Goal: Information Seeking & Learning: Learn about a topic

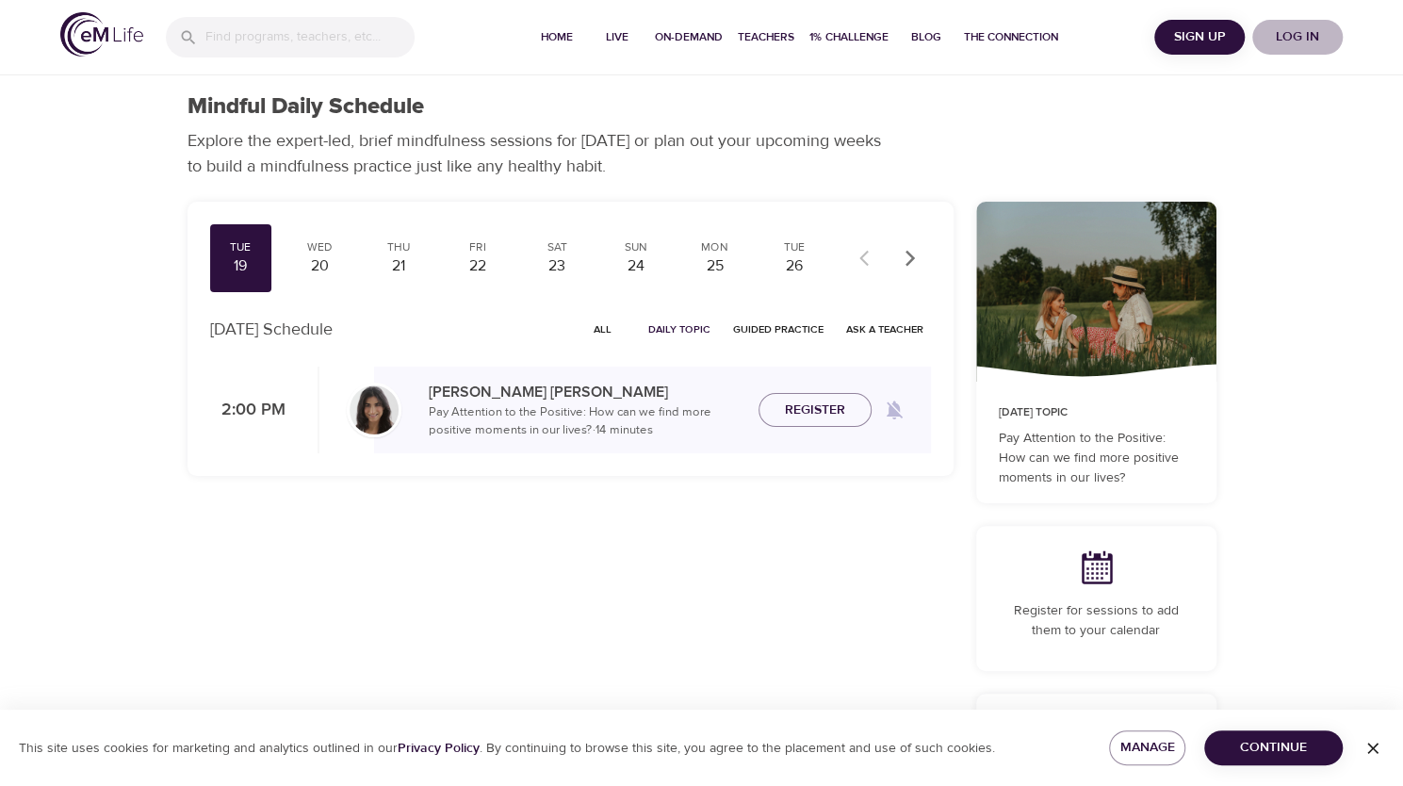
click at [1317, 36] on span "Log in" at bounding box center [1297, 37] width 75 height 24
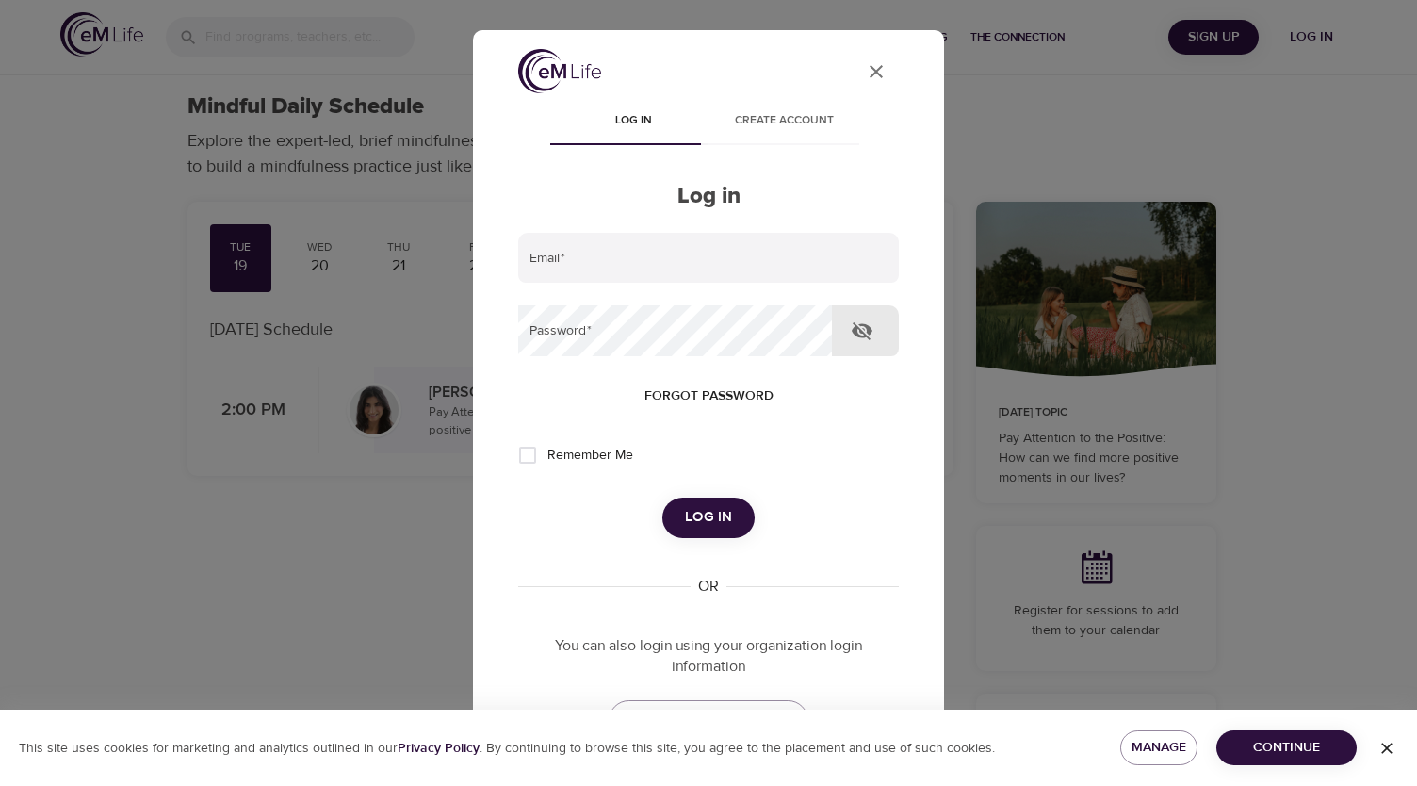
type input "cwondrow@wondrhealth.com"
click at [725, 521] on button "Log in" at bounding box center [708, 517] width 92 height 40
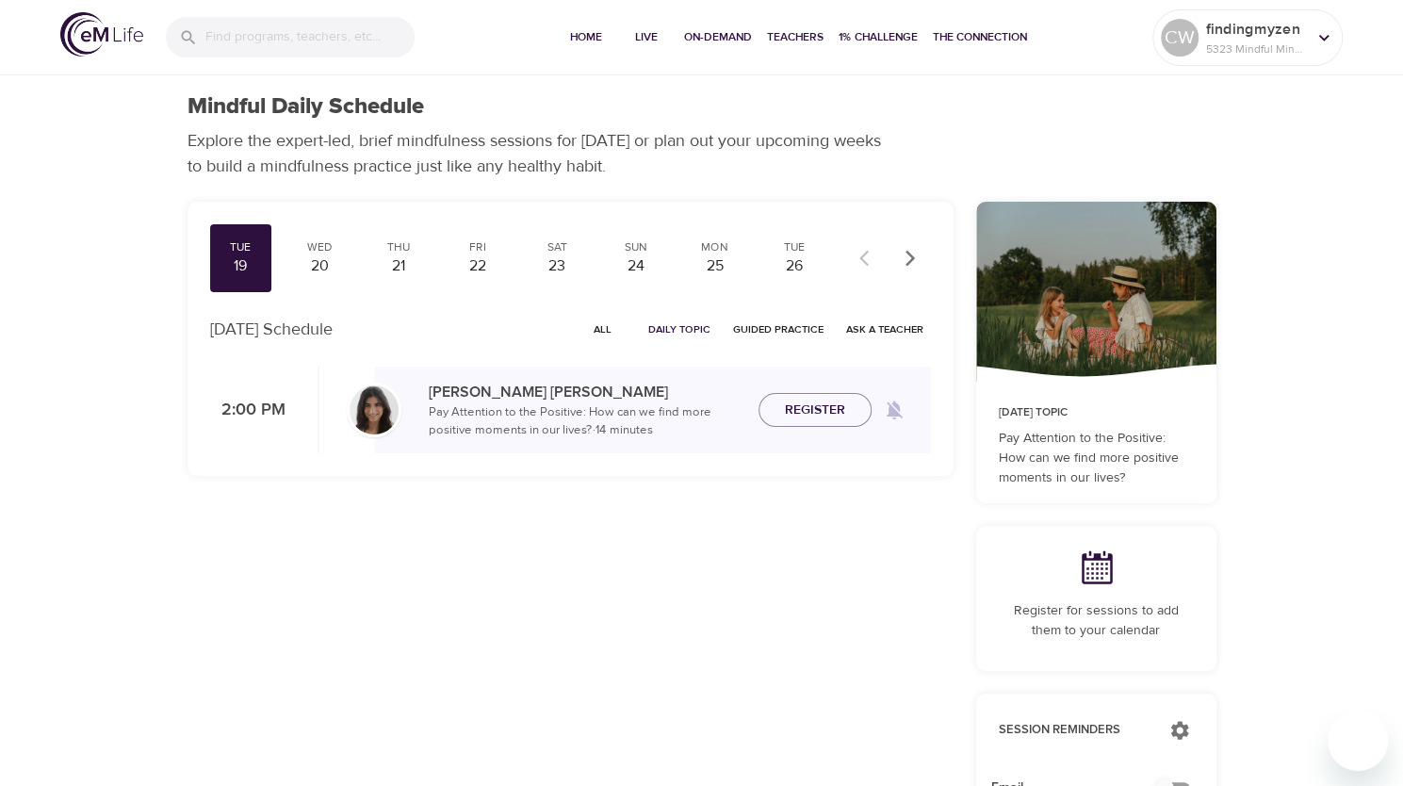
checkbox input "true"
click at [242, 35] on input "search" at bounding box center [309, 38] width 207 height 41
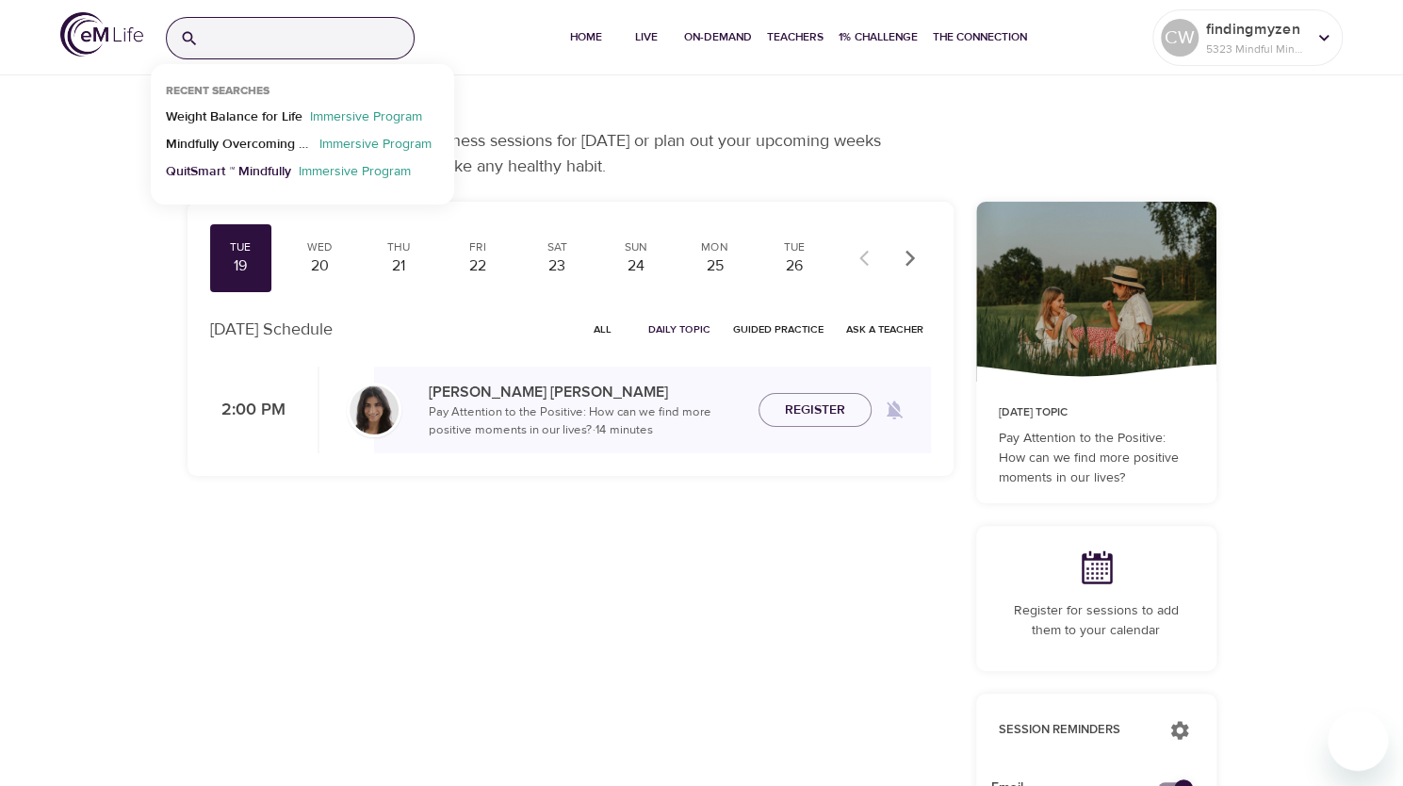
click at [245, 168] on p "QuitSmart ™ Mindfully" at bounding box center [228, 175] width 125 height 27
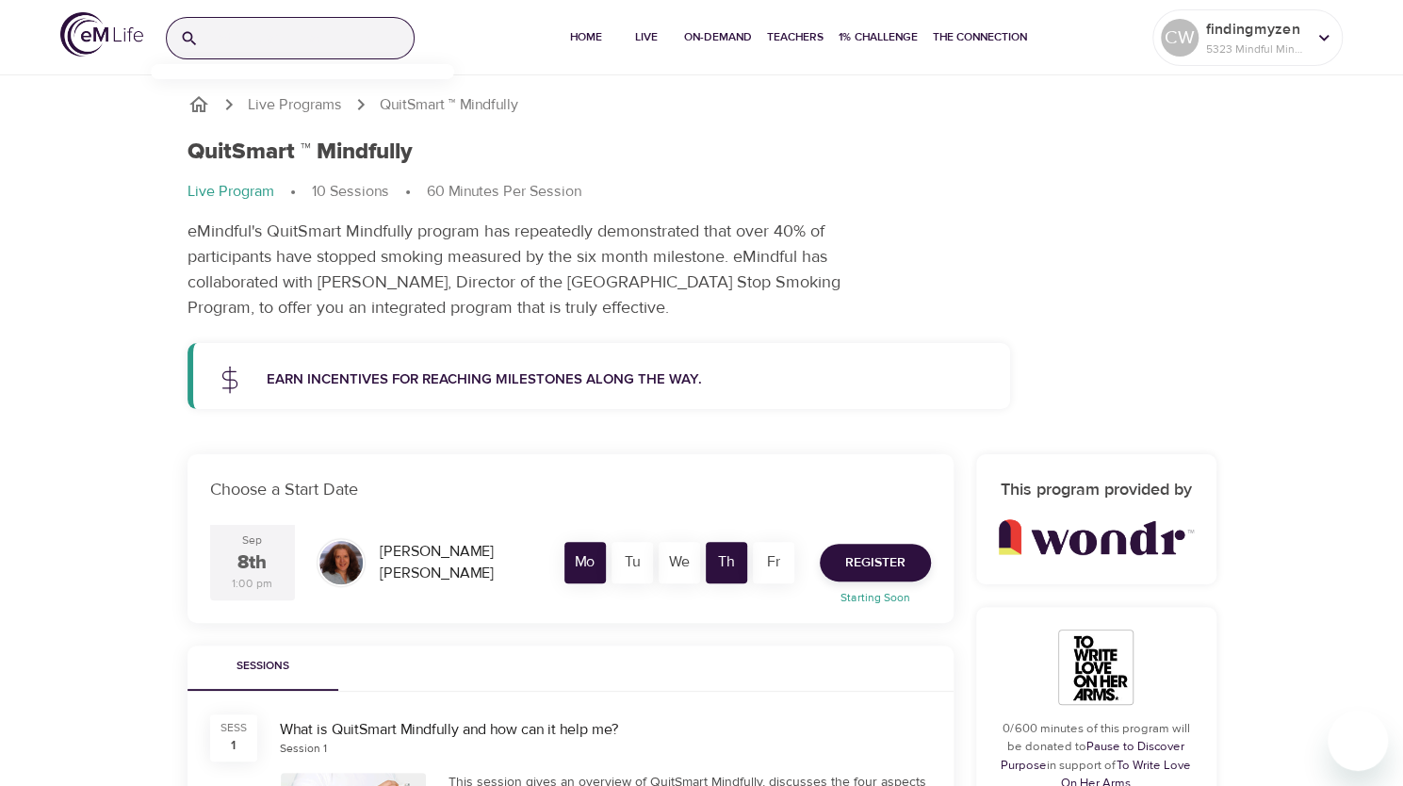
click at [271, 32] on input "search" at bounding box center [309, 38] width 207 height 41
type input "cog"
click at [229, 115] on p "Mindfulness-Based Cognitive Training (MBCT)" at bounding box center [239, 120] width 146 height 27
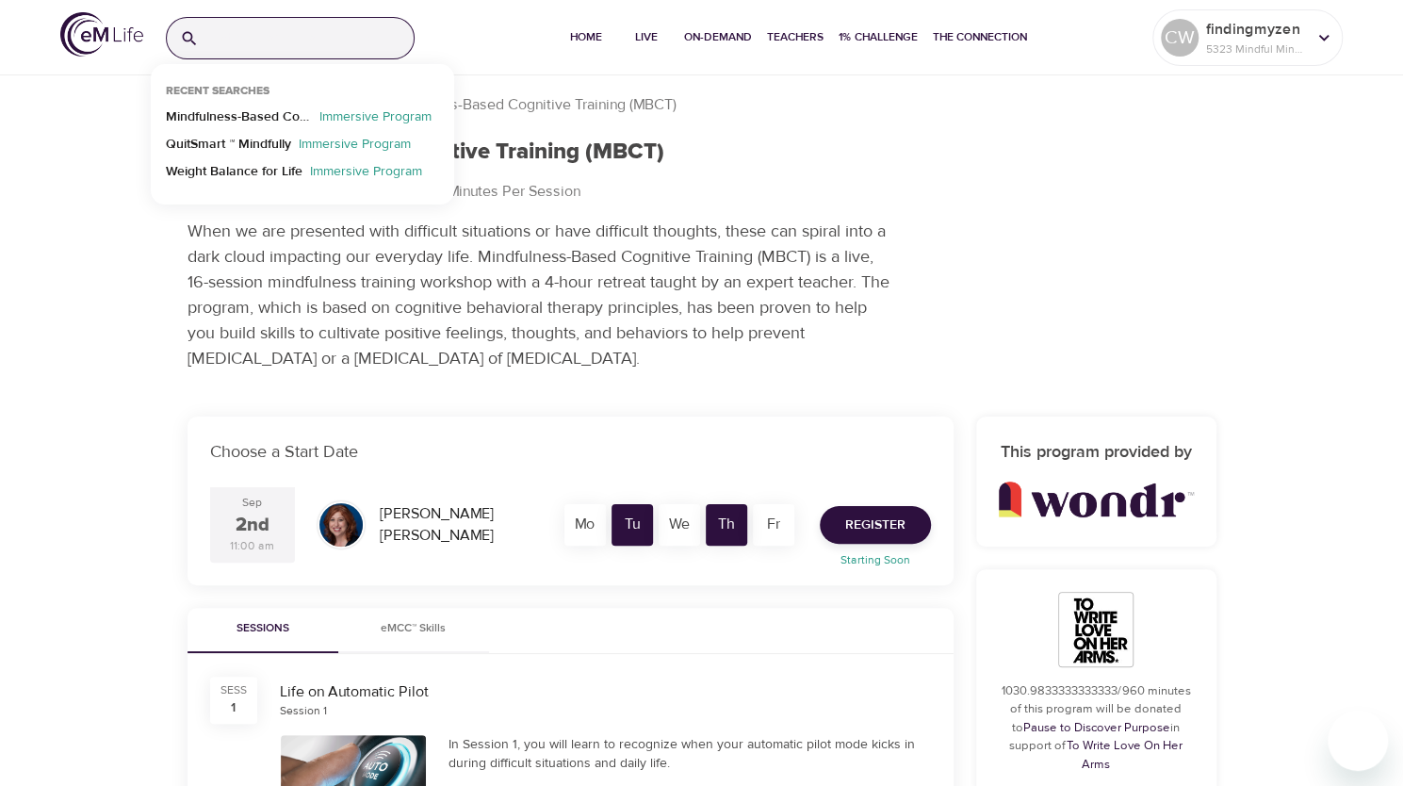
click at [283, 33] on input "search" at bounding box center [309, 38] width 207 height 41
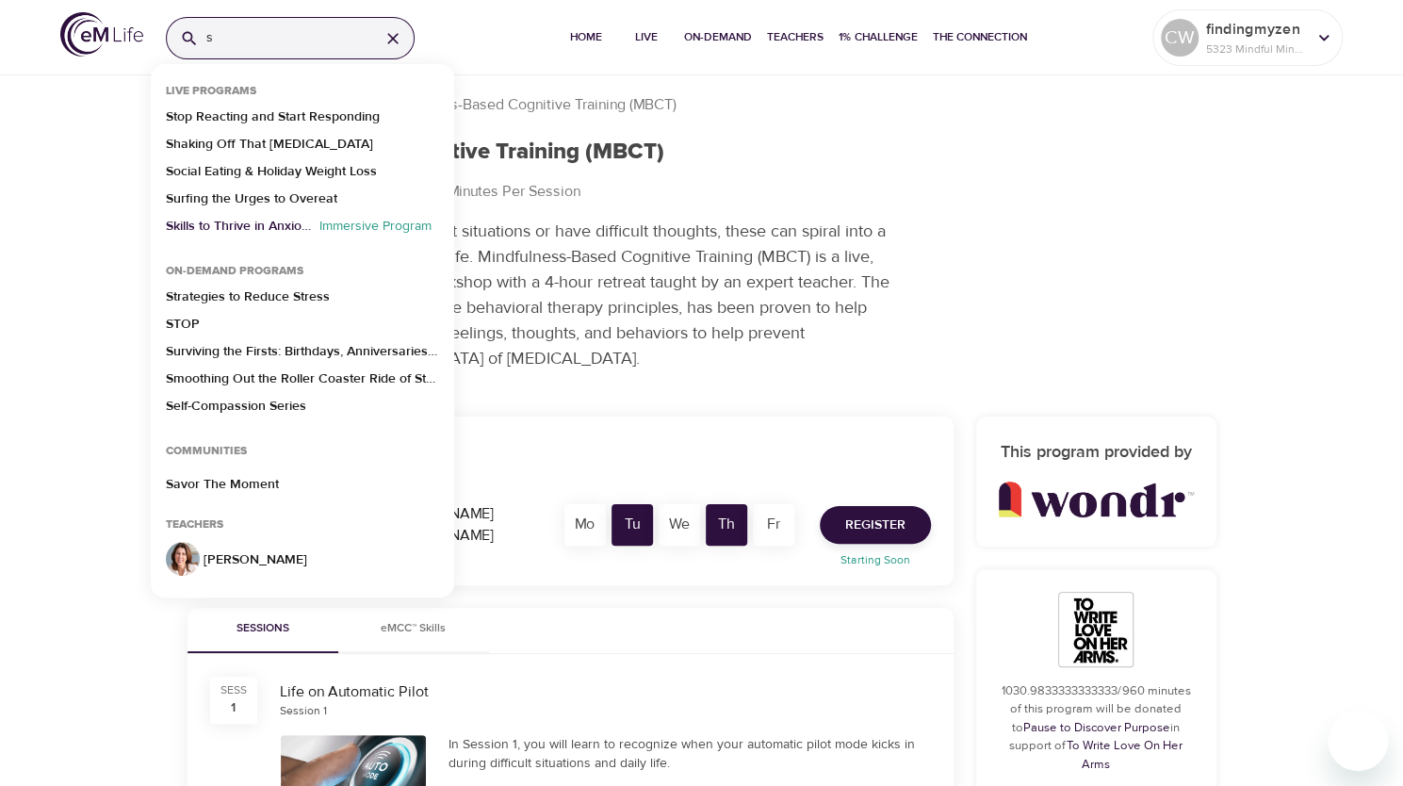
type input "s"
click at [215, 226] on p "Skills to Thrive in Anxious Times" at bounding box center [239, 230] width 146 height 27
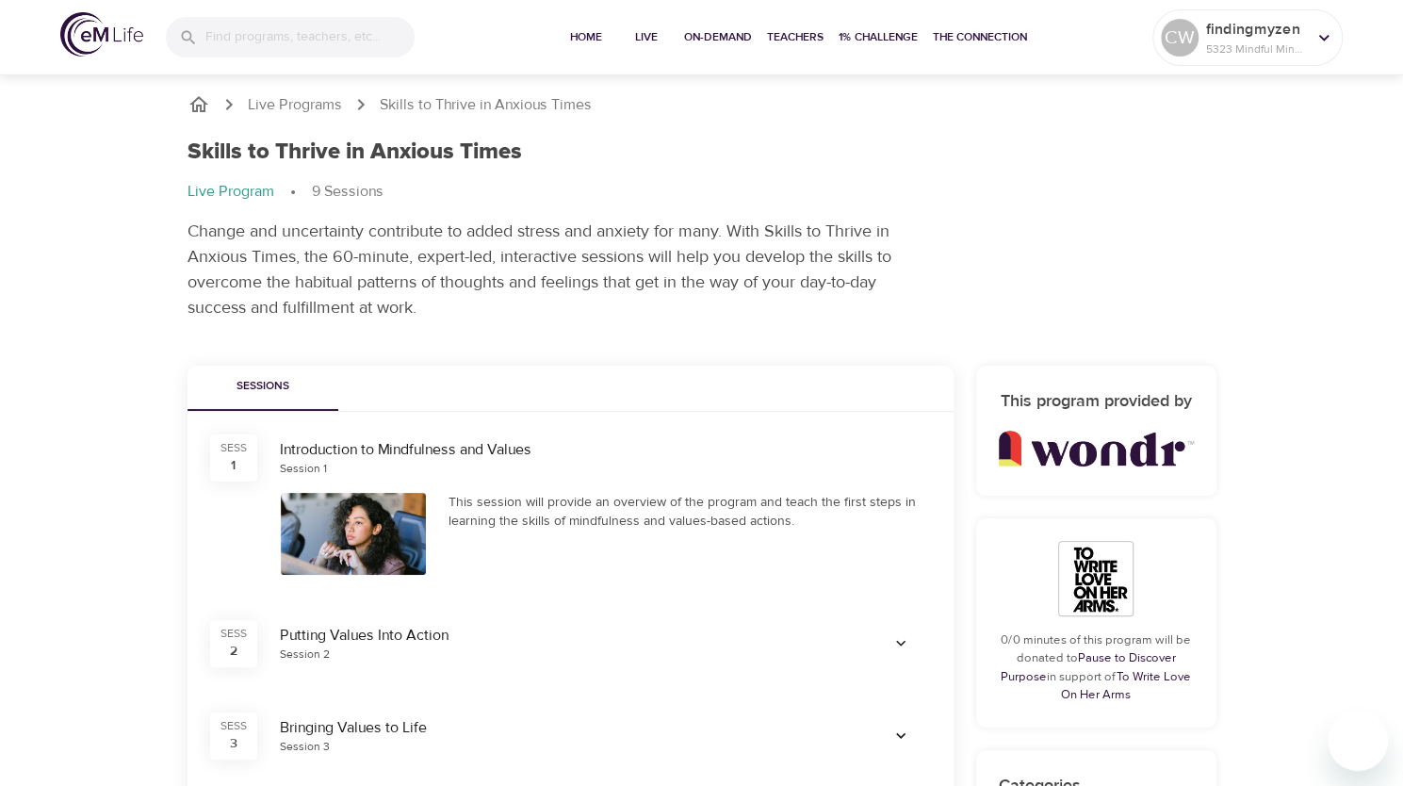
click at [200, 43] on div at bounding box center [290, 37] width 249 height 41
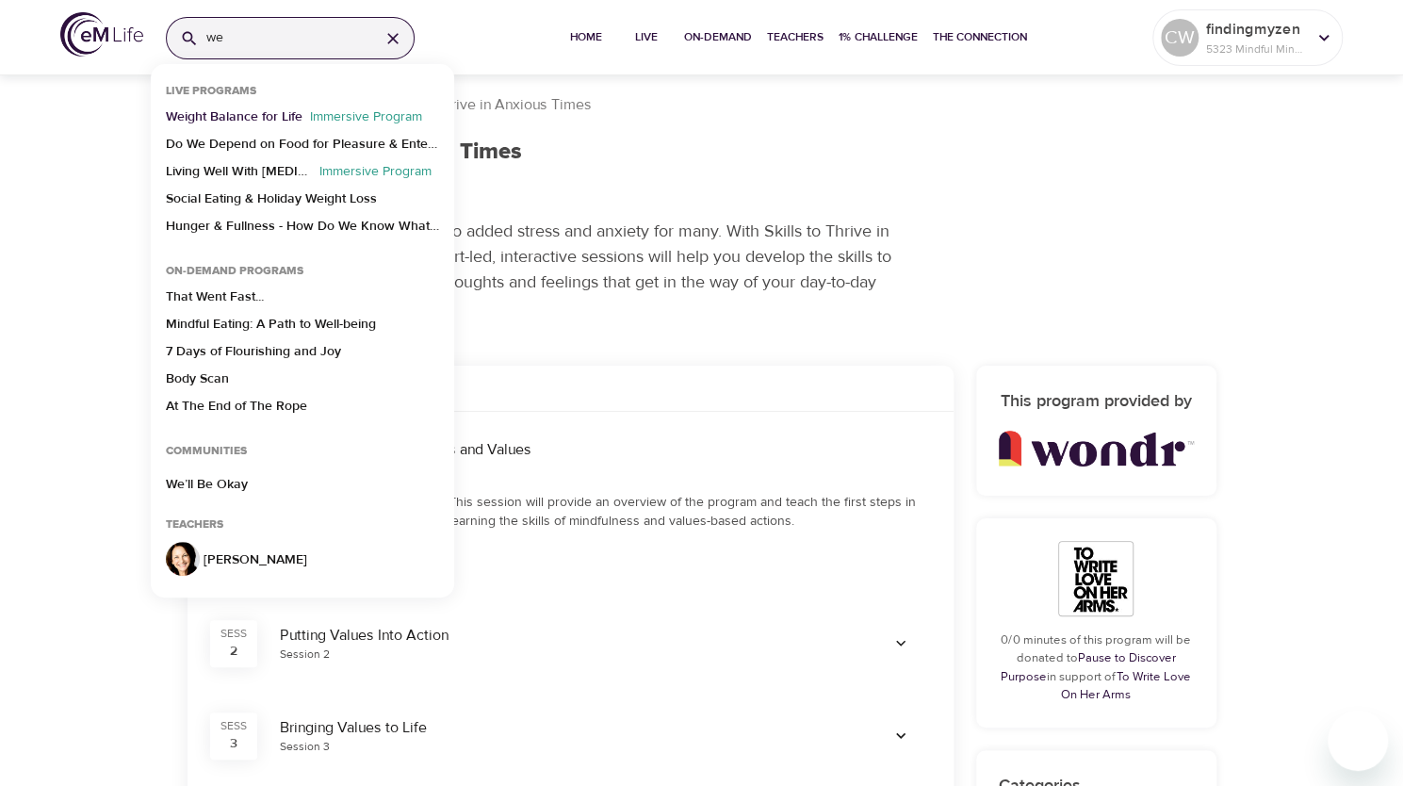
type input "we"
click at [248, 116] on p "Weight Balance for Life" at bounding box center [234, 120] width 137 height 27
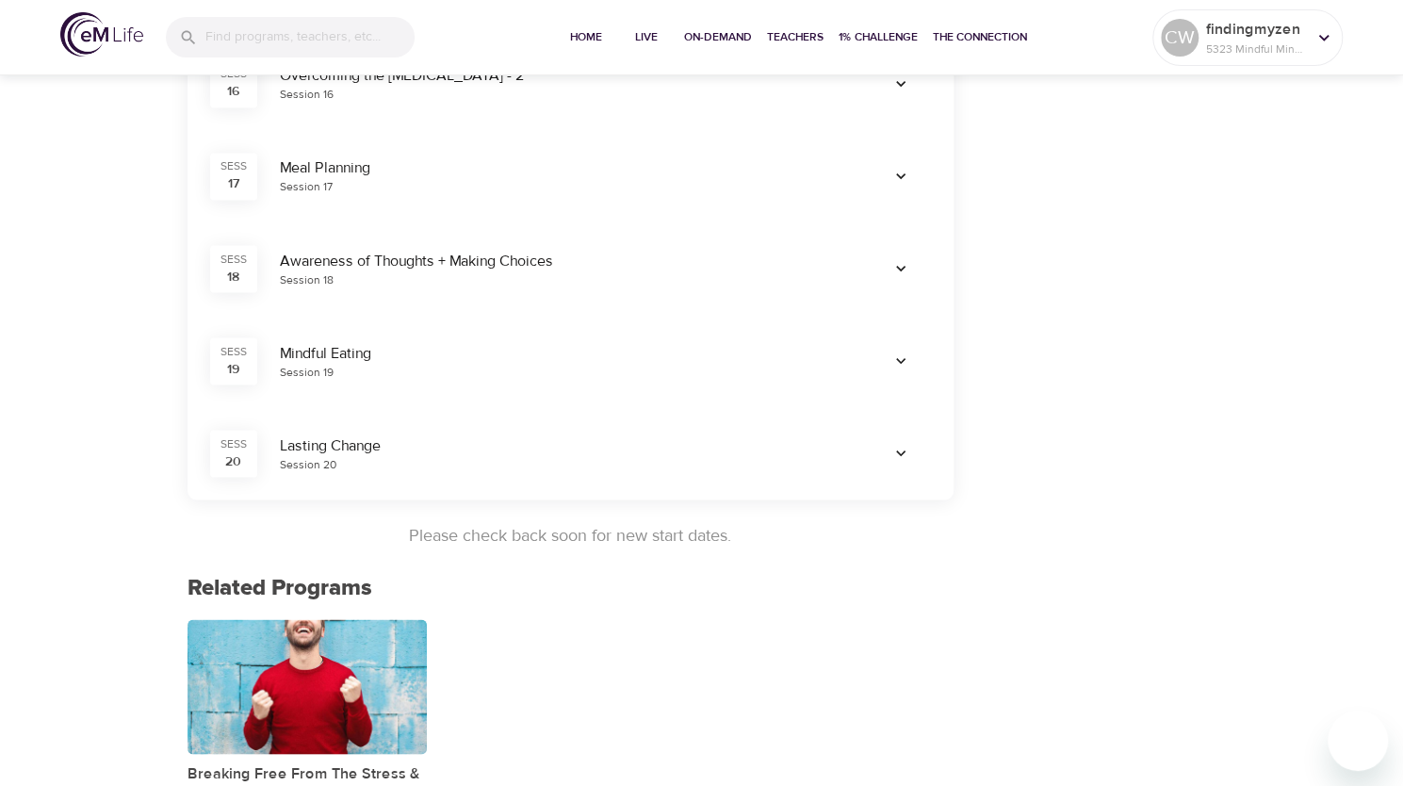
scroll to position [1931, 0]
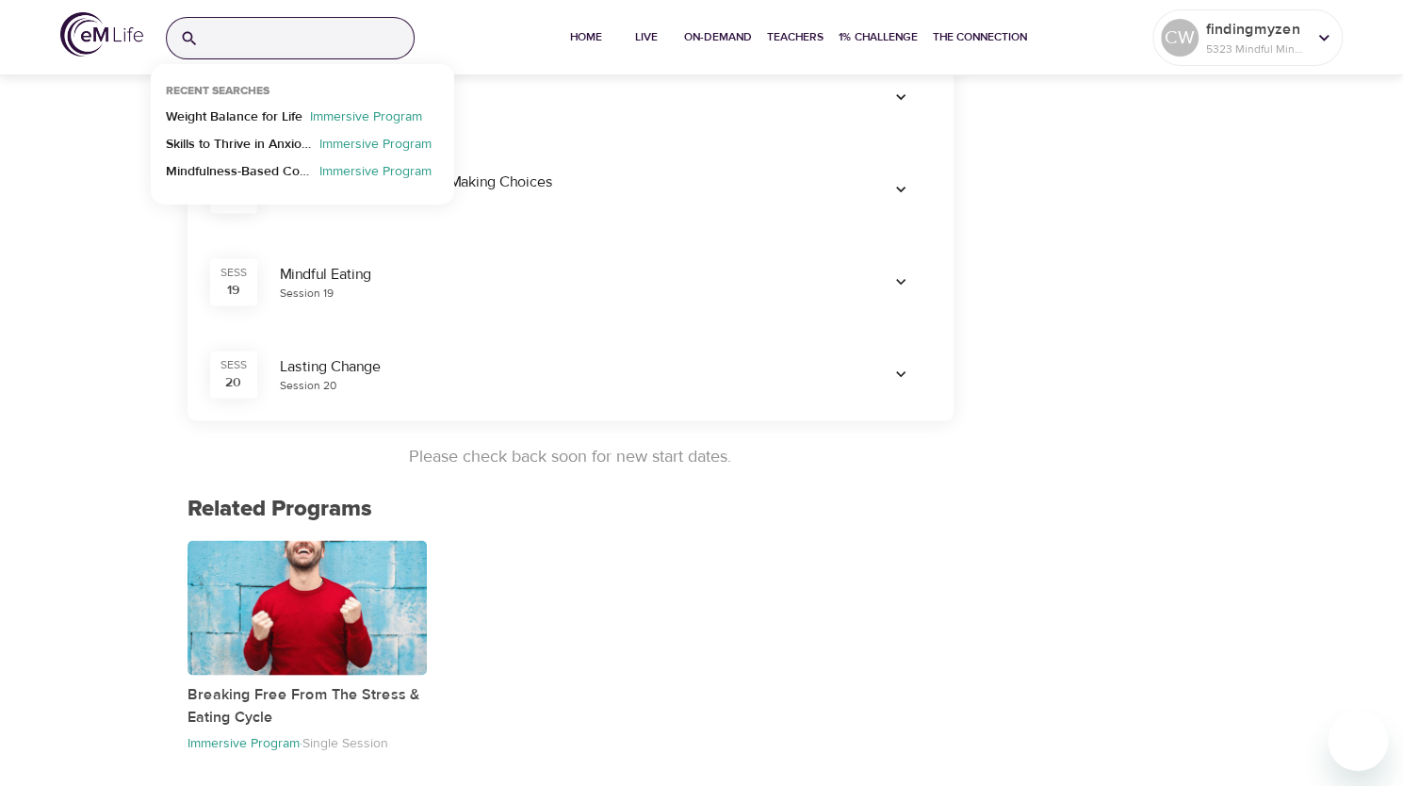
click at [279, 44] on input "search" at bounding box center [309, 38] width 207 height 41
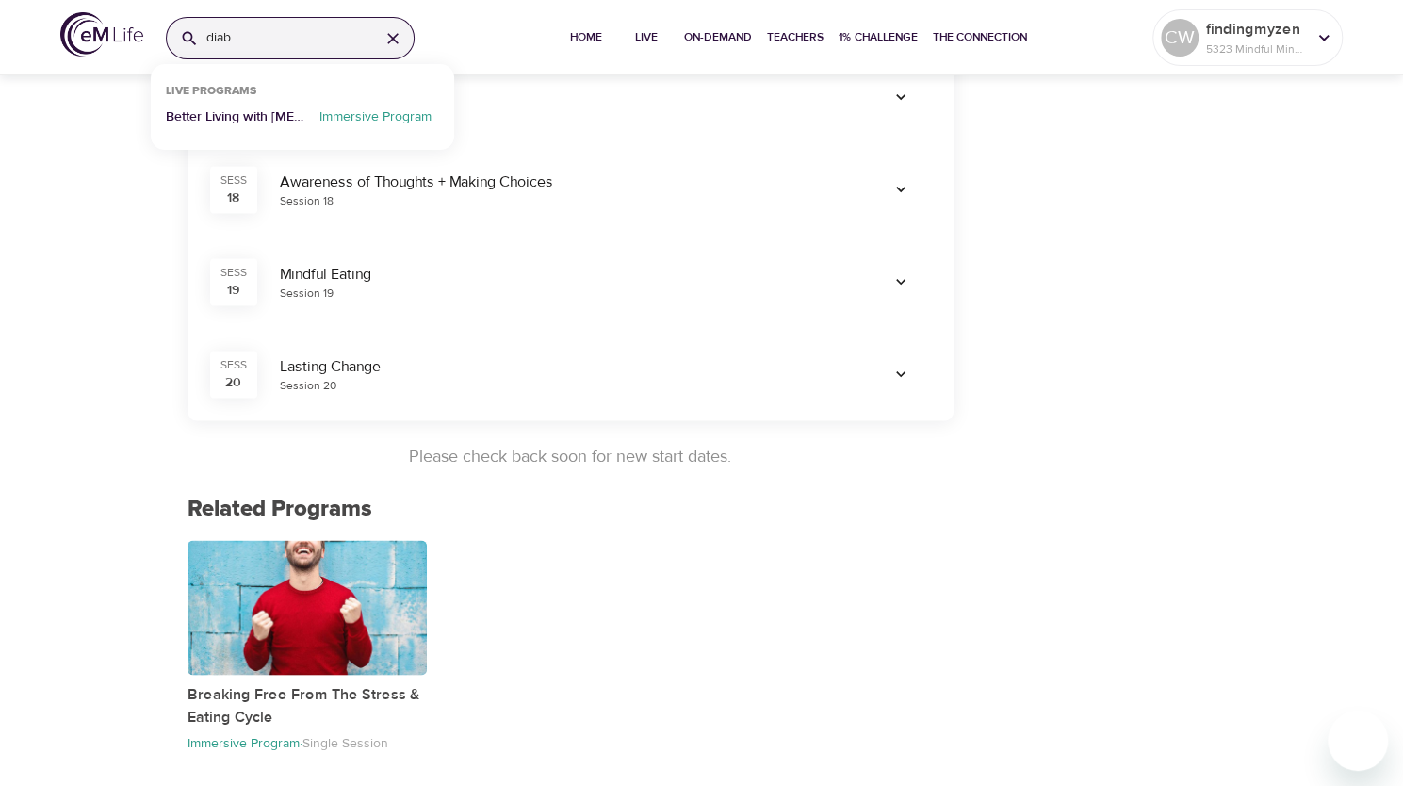
type input "diab"
click at [234, 122] on p "Better Living with [MEDICAL_DATA]" at bounding box center [239, 120] width 146 height 27
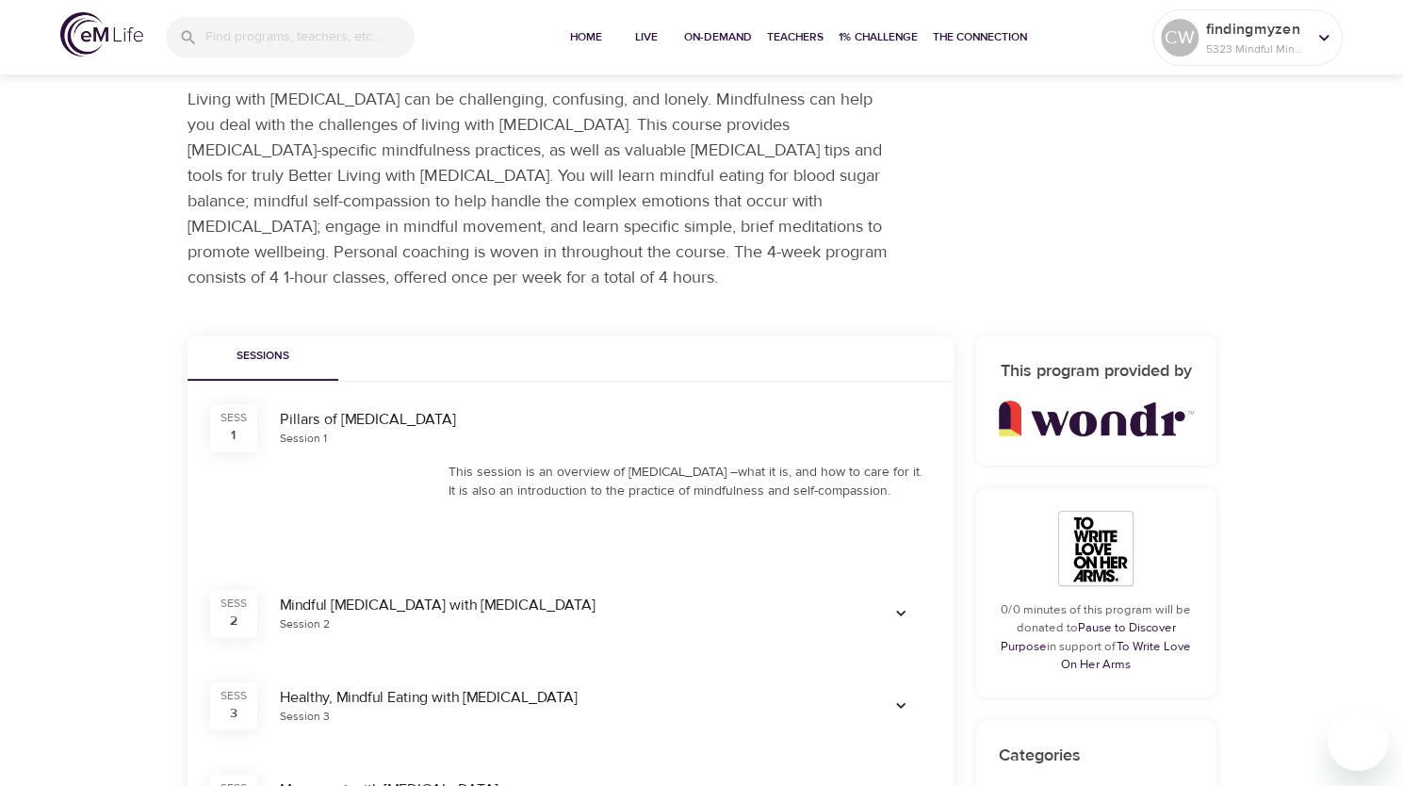
scroll to position [249, 0]
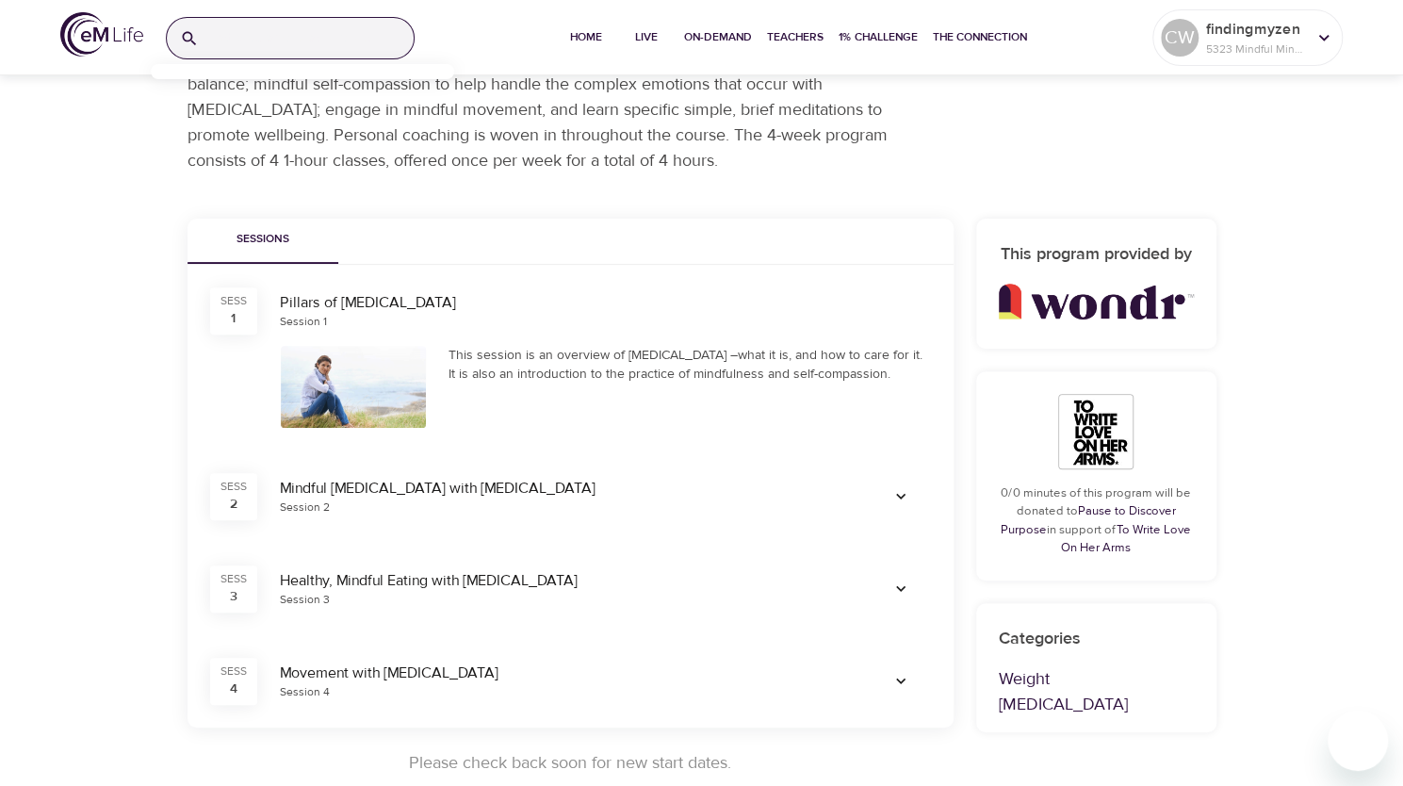
click at [250, 30] on input "search" at bounding box center [309, 38] width 207 height 41
type input "m"
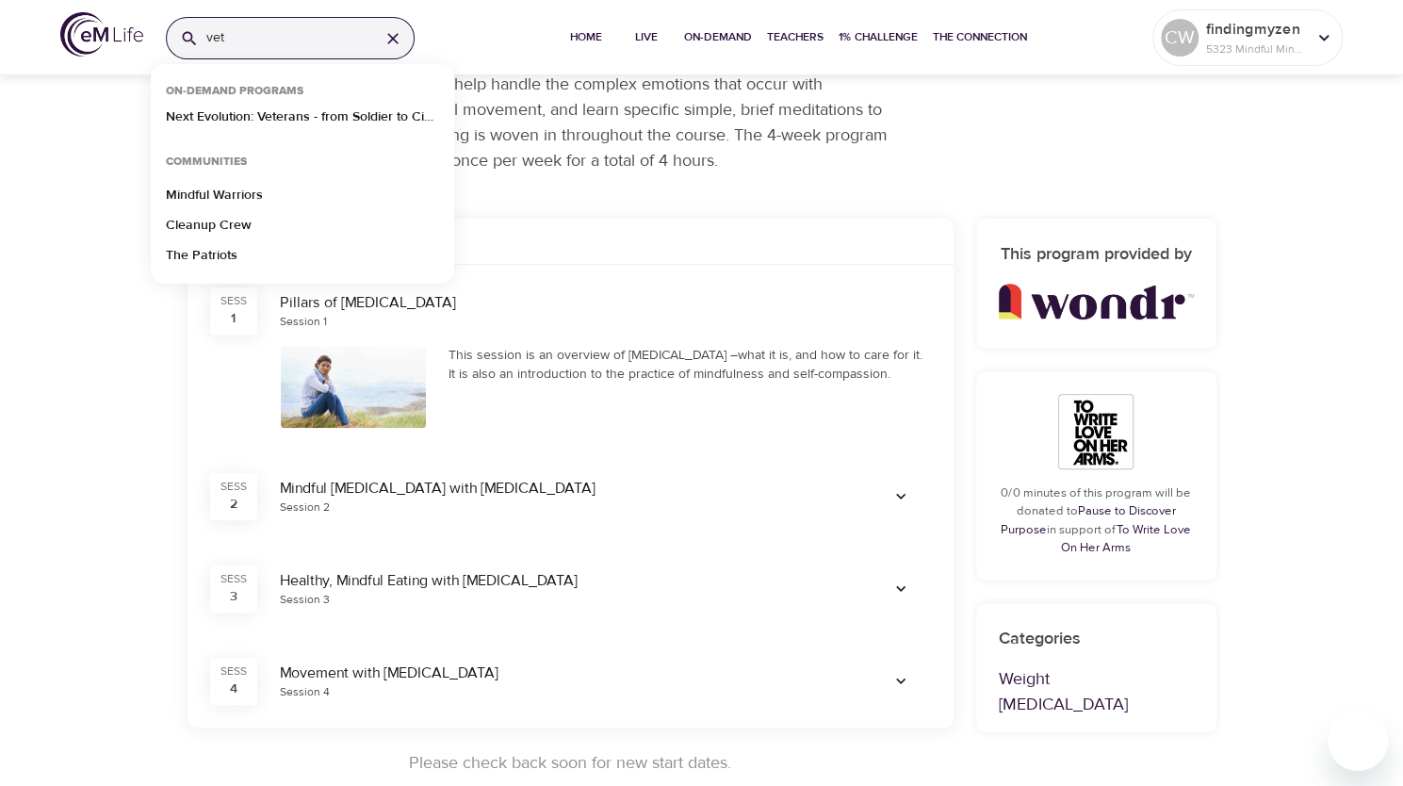
drag, startPoint x: 236, startPoint y: 37, endPoint x: 134, endPoint y: 19, distance: 103.3
click at [134, 19] on div "vet On-Demand Programs Next Evolution: Veterans - from Soldier to Civilian Comm…" at bounding box center [701, 37] width 1403 height 75
type input "the jou"
click at [94, 226] on div "Live Programs Better Living with Diabetes Better Living with Diabetes Live Prog…" at bounding box center [701, 268] width 1403 height 1035
